Goal: Navigation & Orientation: Find specific page/section

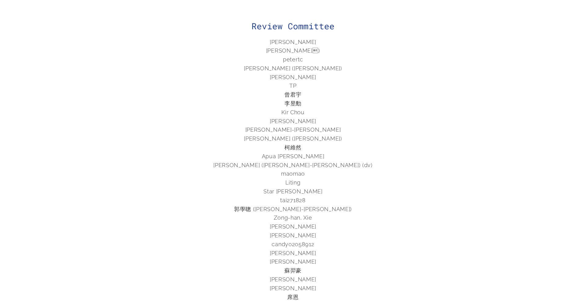
scroll to position [1083, 0]
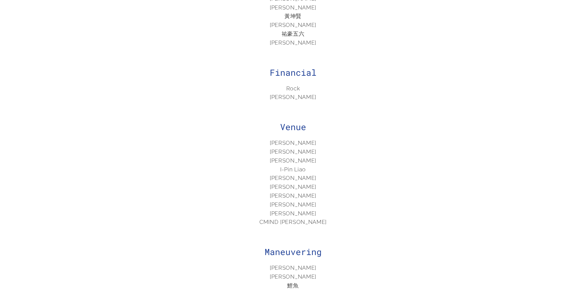
click at [286, 155] on li "[PERSON_NAME]" at bounding box center [293, 151] width 220 height 9
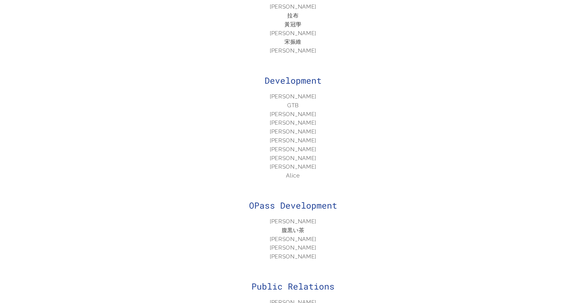
scroll to position [0, 0]
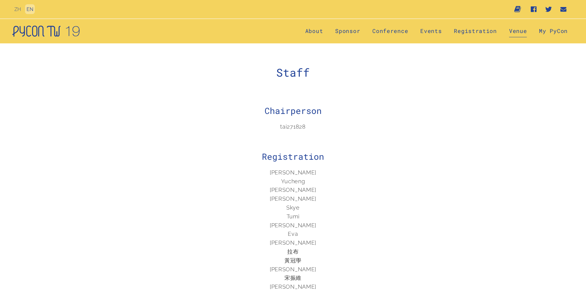
click at [517, 31] on link "Venue" at bounding box center [518, 31] width 18 height 12
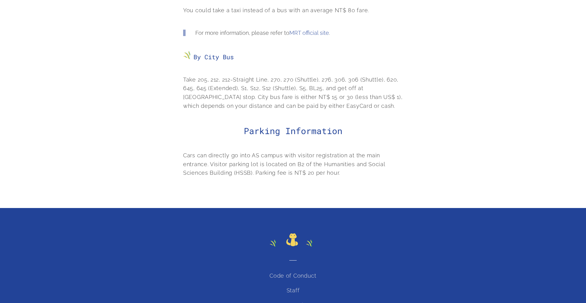
scroll to position [857, 0]
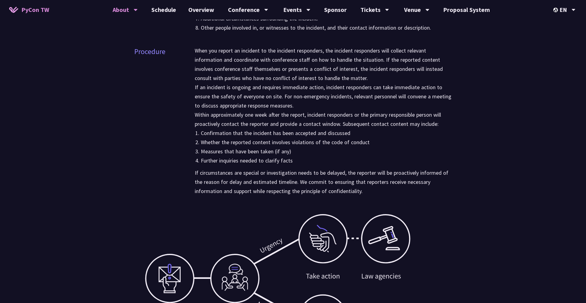
scroll to position [1574, 0]
